Goal: Information Seeking & Learning: Find specific fact

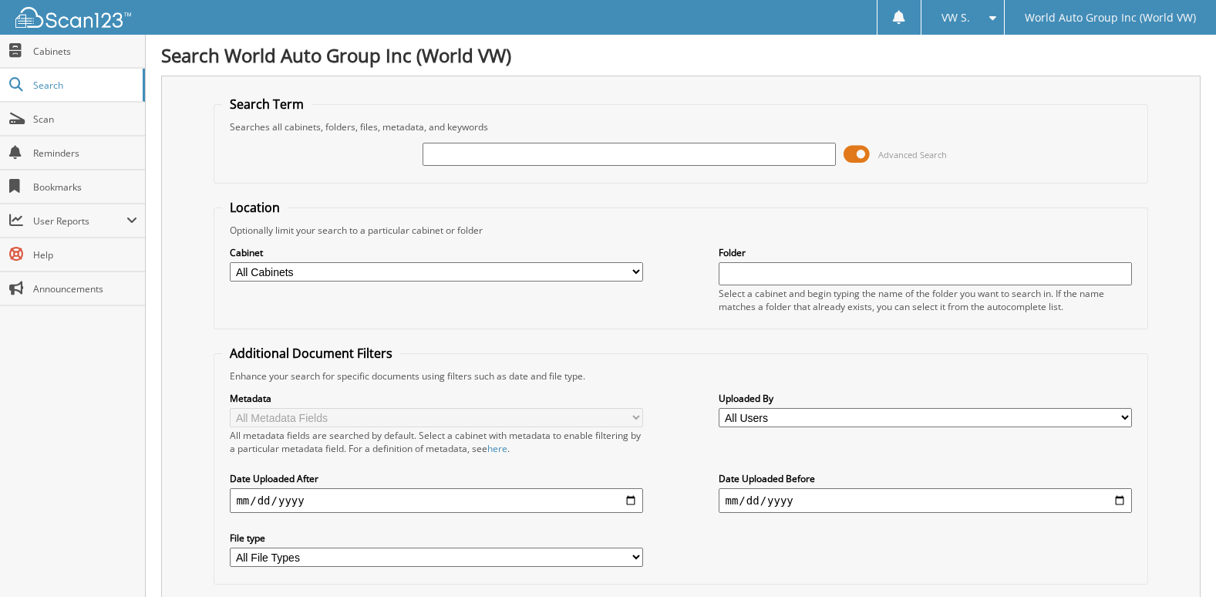
click at [490, 152] on input "text" at bounding box center [629, 154] width 413 height 23
type input "279791"
click at [630, 507] on input "date" at bounding box center [436, 500] width 413 height 25
type input "2025-09-12"
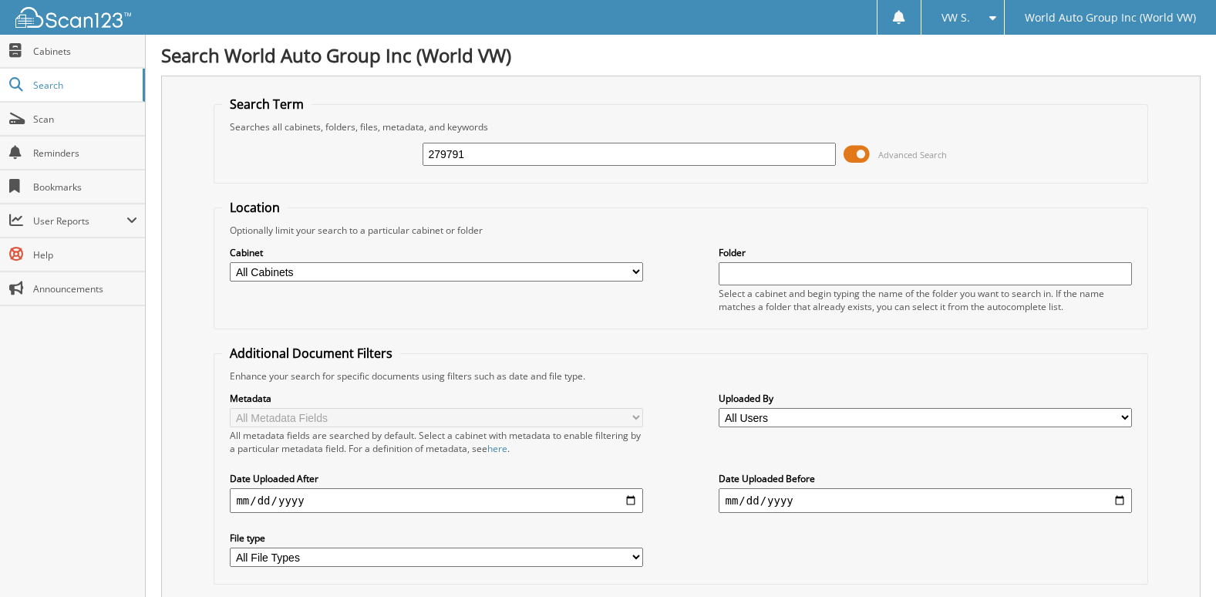
click at [482, 151] on input "279791" at bounding box center [629, 154] width 413 height 23
click at [996, 15] on span at bounding box center [989, 17] width 15 height 11
click at [981, 51] on link "Settings" at bounding box center [960, 48] width 88 height 27
click at [470, 164] on input "text" at bounding box center [629, 154] width 413 height 23
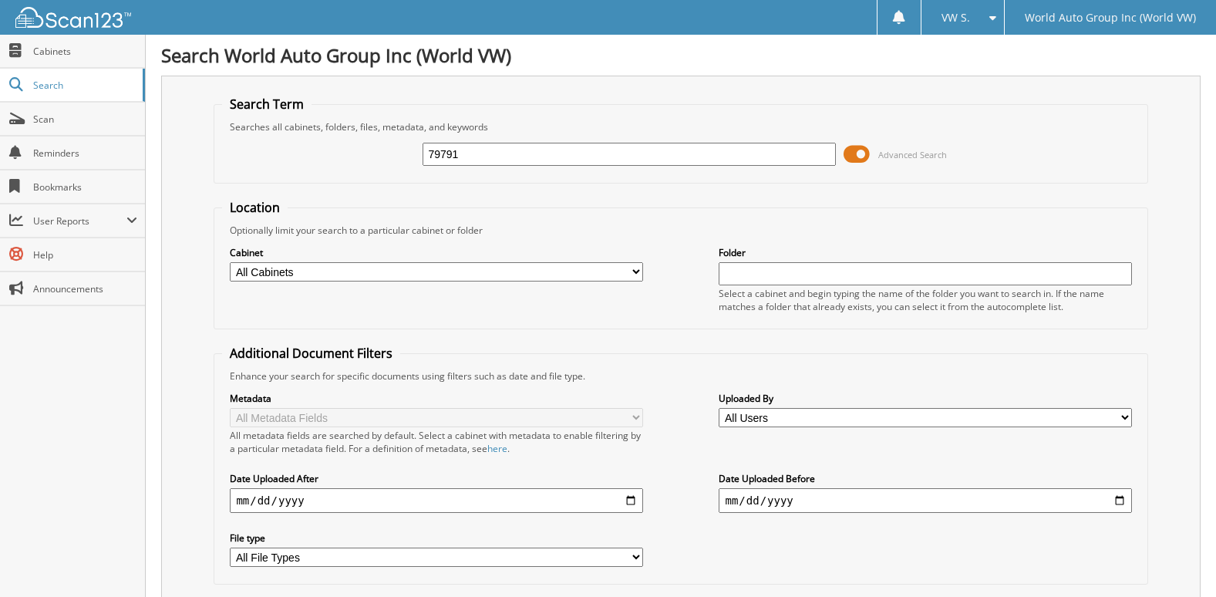
type input "79791"
